Goal: Task Accomplishment & Management: Manage account settings

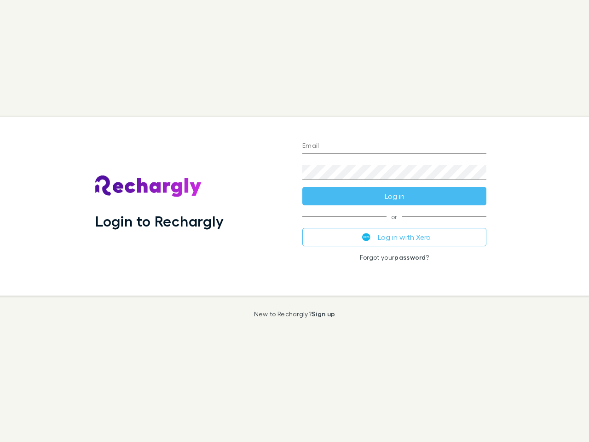
click at [294, 221] on div "Login to Rechargly" at bounding box center [191, 206] width 207 height 178
click at [394, 146] on input "Email" at bounding box center [394, 146] width 184 height 15
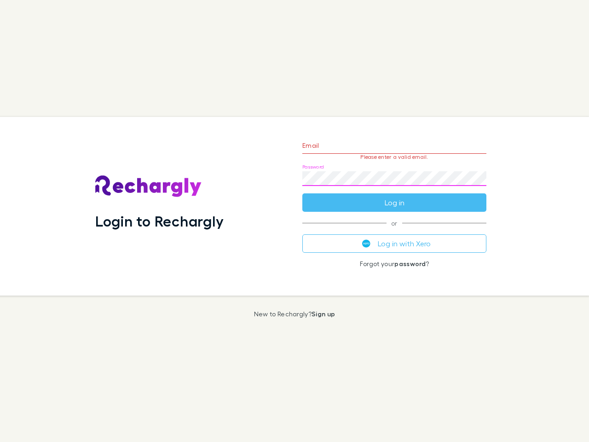
click at [394, 196] on form "Email Please enter a valid email. Password Log in" at bounding box center [394, 172] width 184 height 80
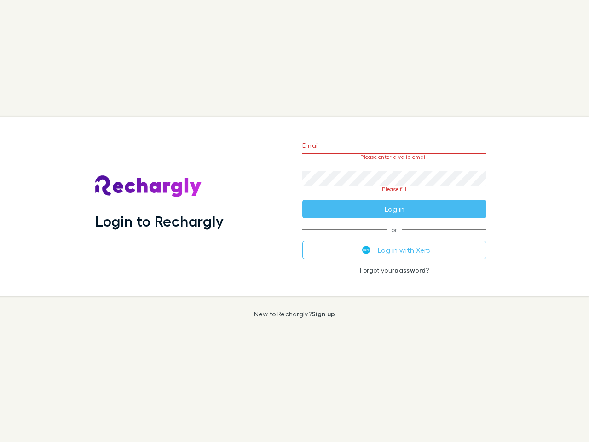
click at [394, 237] on div "Email Please enter a valid email. Password Please fill Log in or Log in with Xe…" at bounding box center [394, 206] width 199 height 178
